Goal: Information Seeking & Learning: Learn about a topic

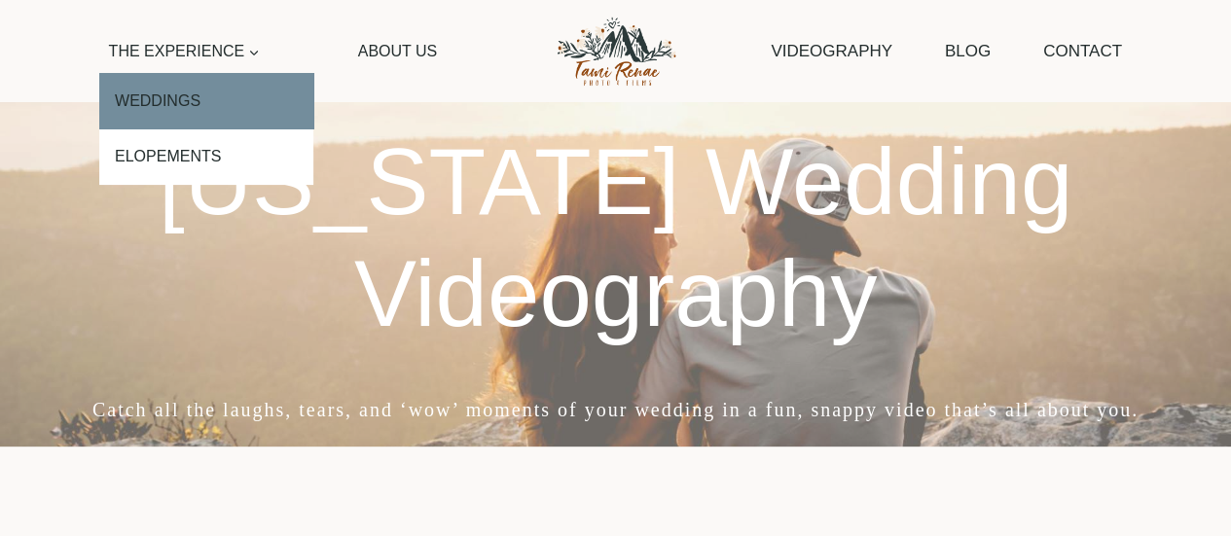
click at [202, 108] on link "Weddings" at bounding box center [206, 101] width 214 height 56
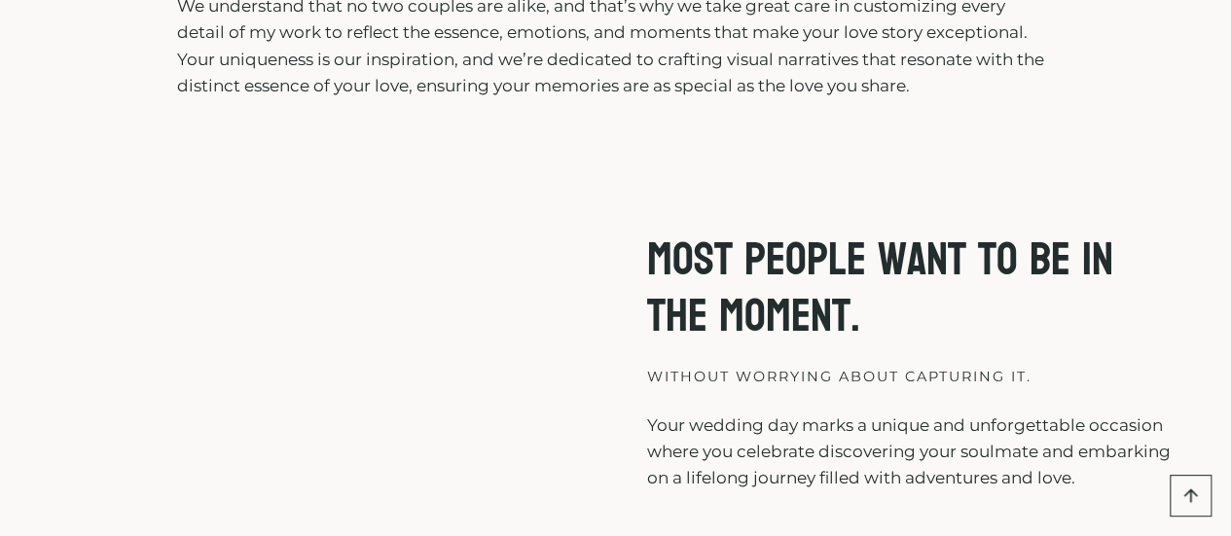
scroll to position [681, 0]
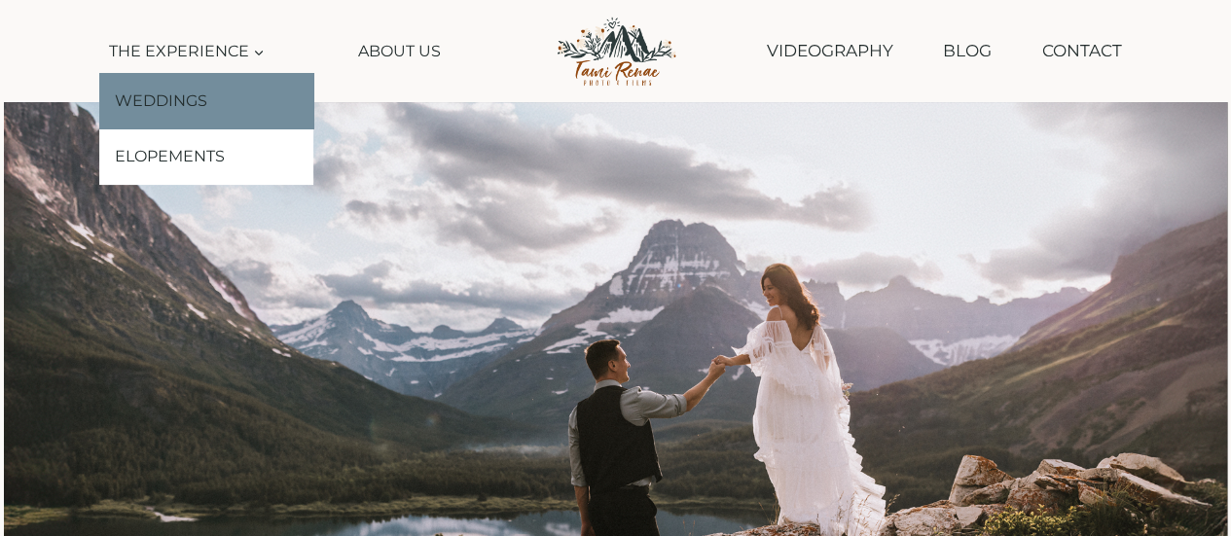
click at [195, 91] on link "Weddings" at bounding box center [206, 101] width 214 height 56
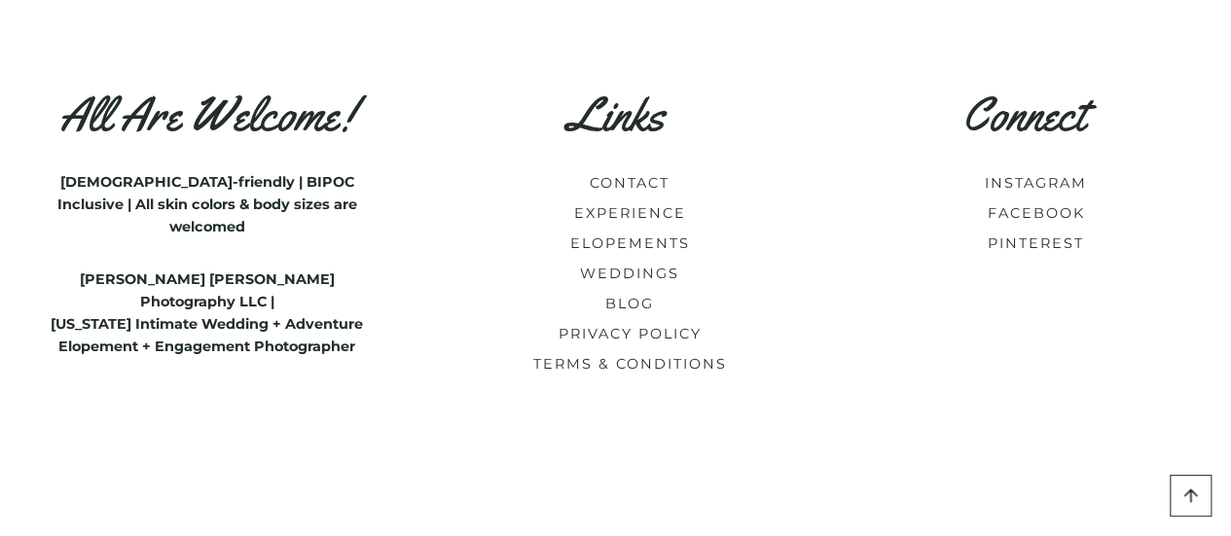
scroll to position [8702, 0]
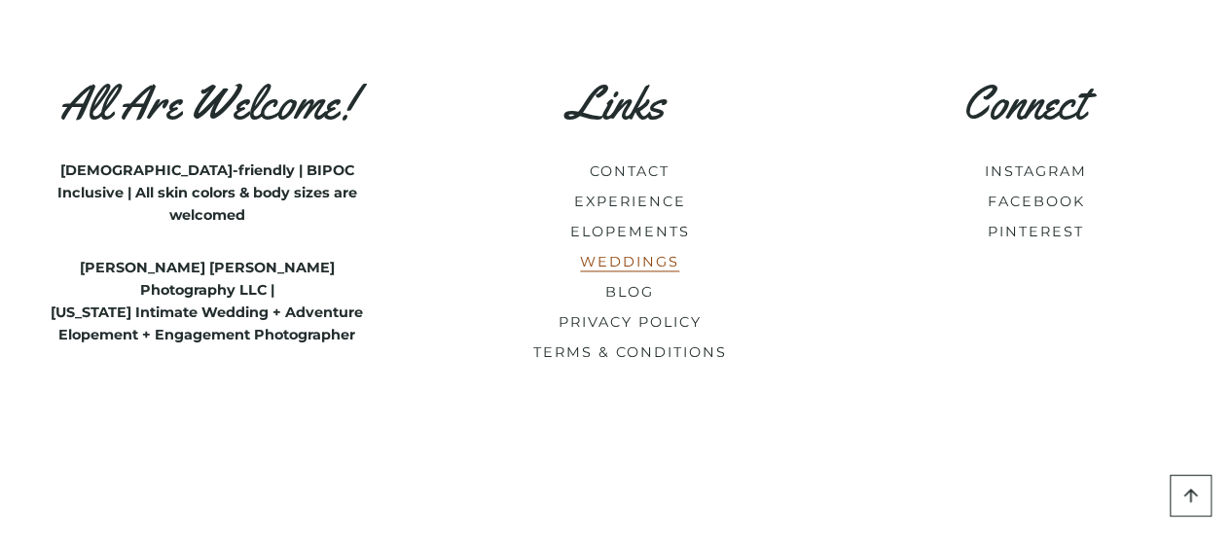
click at [651, 253] on link "WEDDINGS" at bounding box center [629, 262] width 99 height 18
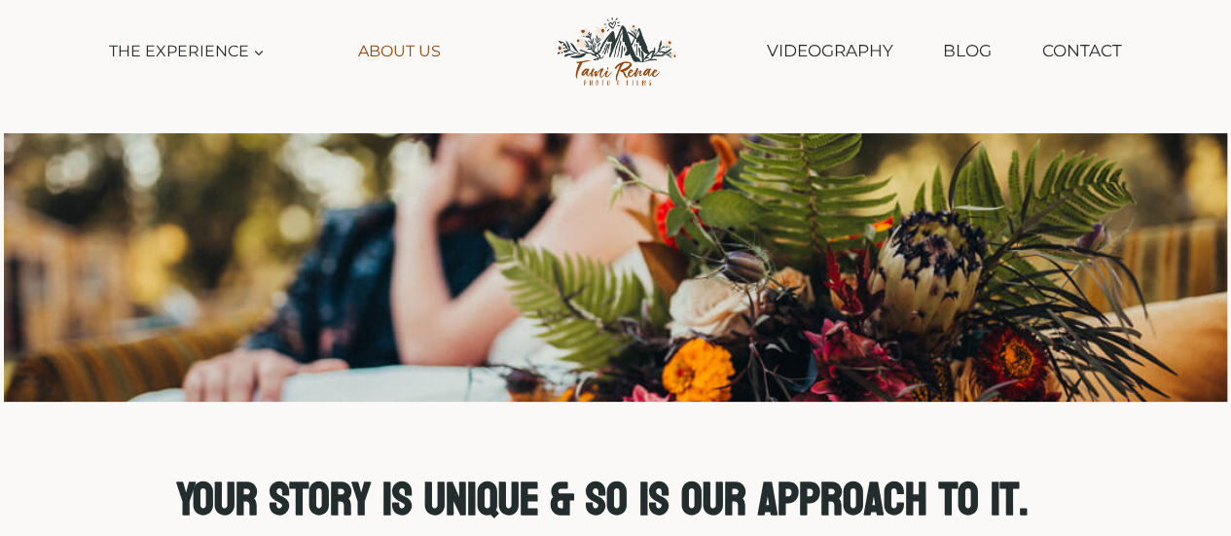
click at [377, 54] on link "About Us" at bounding box center [399, 51] width 101 height 44
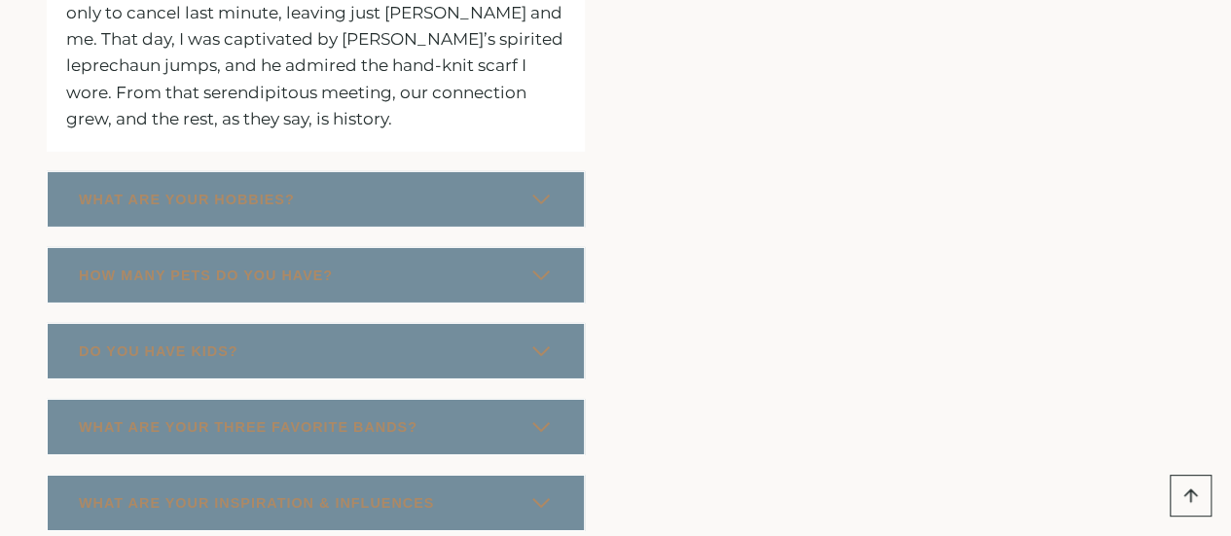
scroll to position [3116, 0]
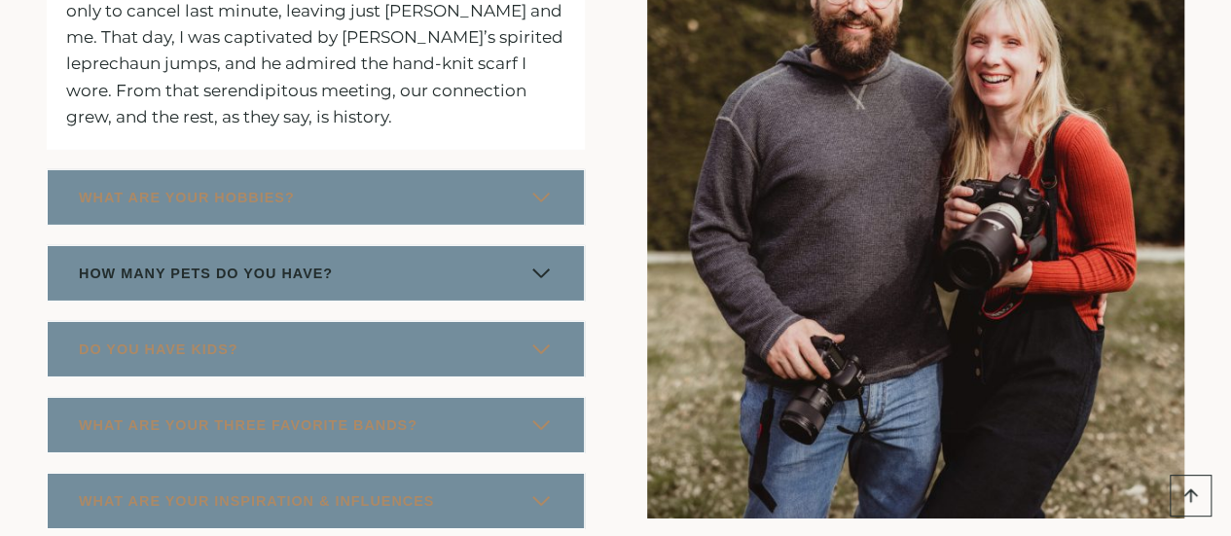
click at [237, 262] on span "HOW MANY PETS DO YOU HAVE?" at bounding box center [206, 273] width 254 height 23
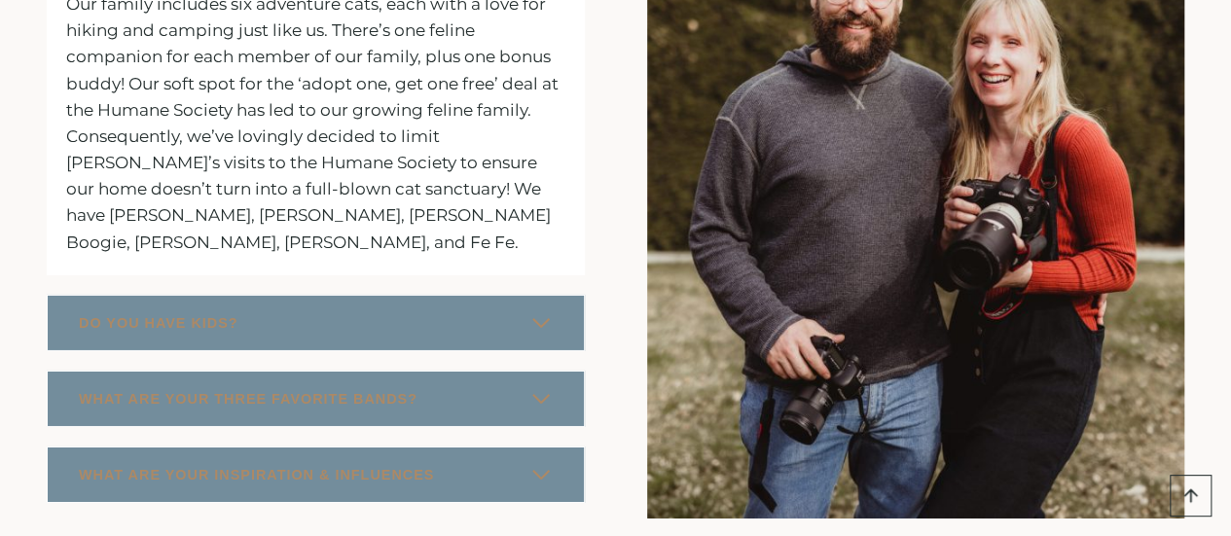
scroll to position [3019, 0]
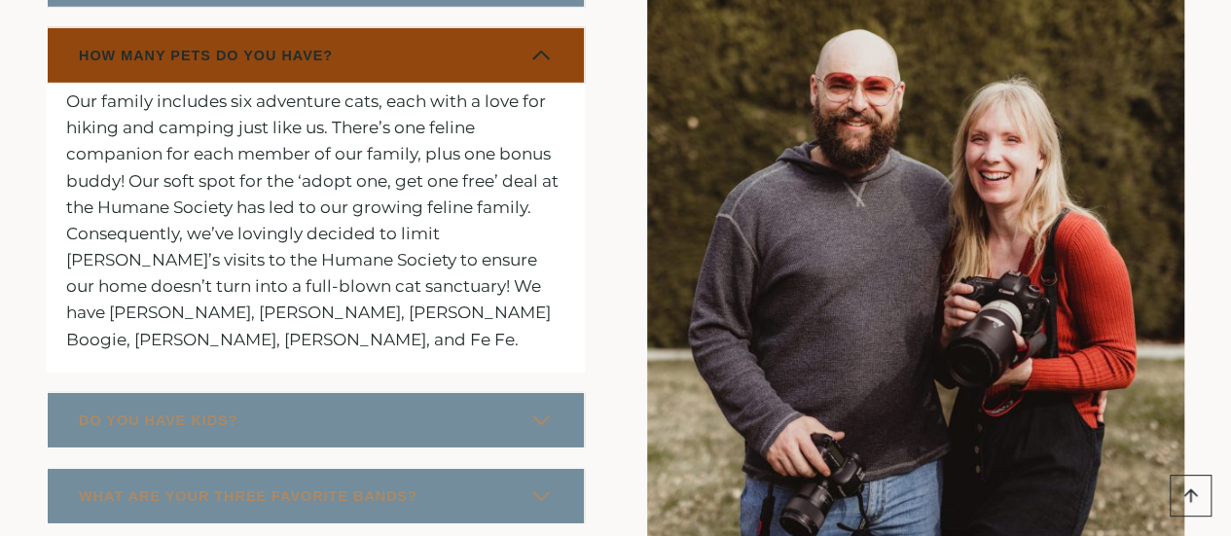
click at [561, 28] on button "HOW MANY PETS DO YOU HAVE?" at bounding box center [316, 55] width 538 height 56
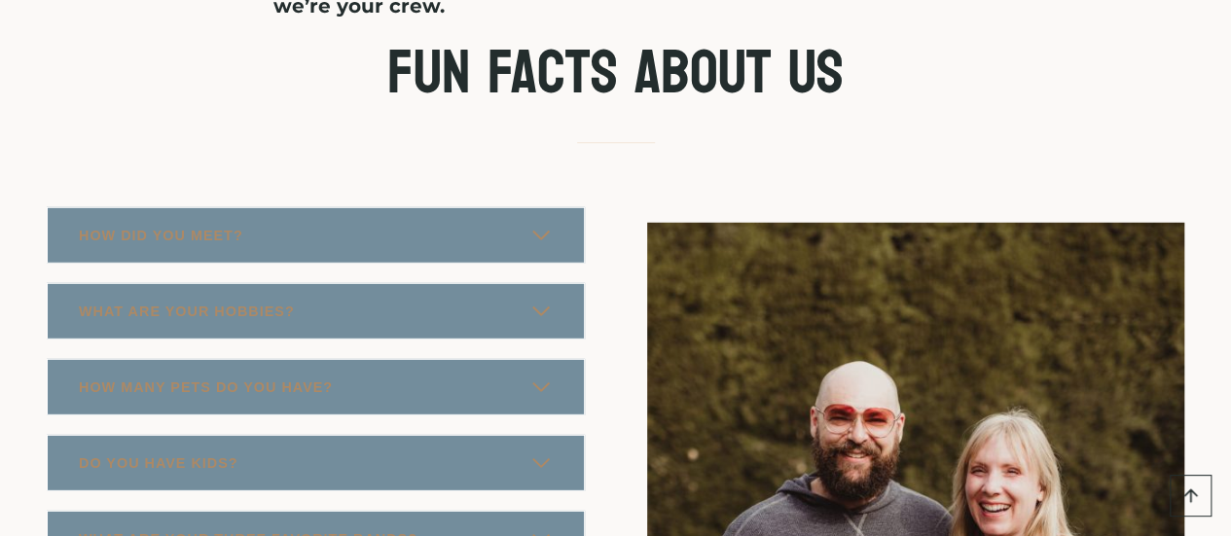
scroll to position [2630, 0]
